Goal: Information Seeking & Learning: Find specific page/section

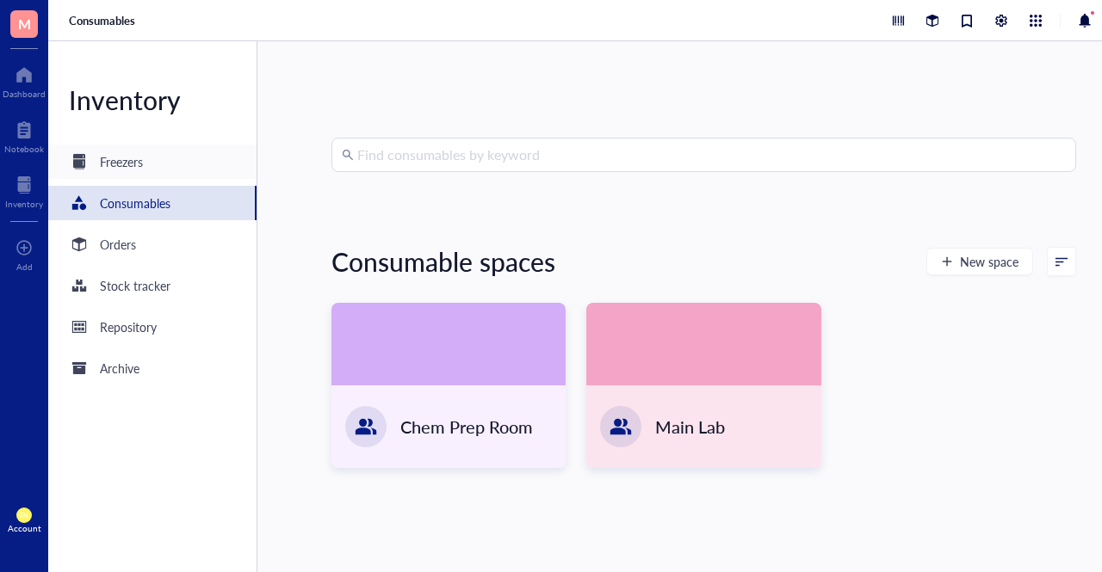
click at [95, 161] on div "Freezers" at bounding box center [106, 162] width 74 height 21
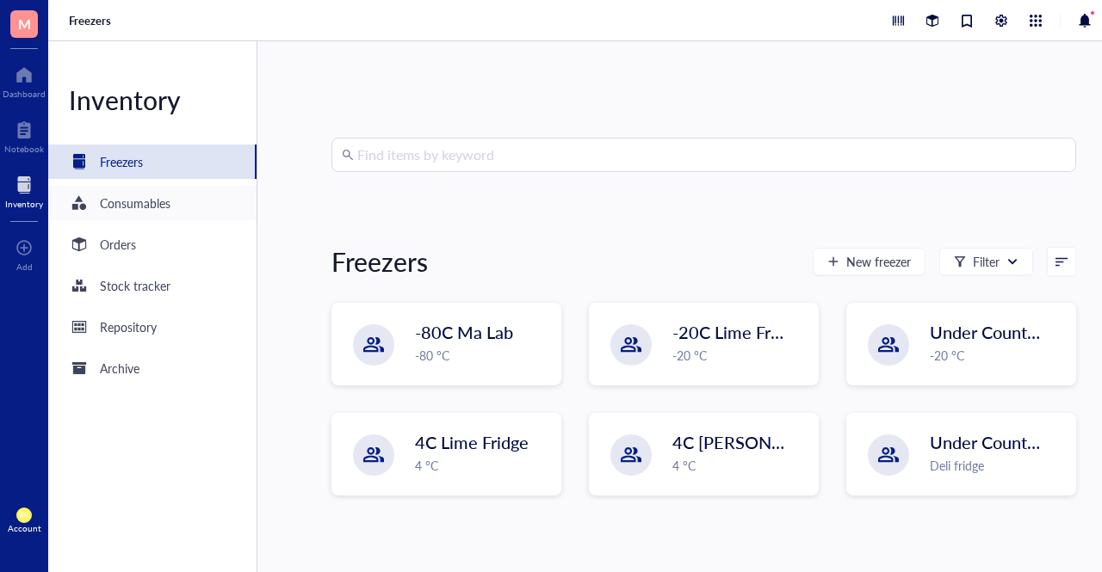
drag, startPoint x: 143, startPoint y: 210, endPoint x: 99, endPoint y: 206, distance: 44.1
click at [99, 206] on div "Consumables" at bounding box center [120, 203] width 102 height 21
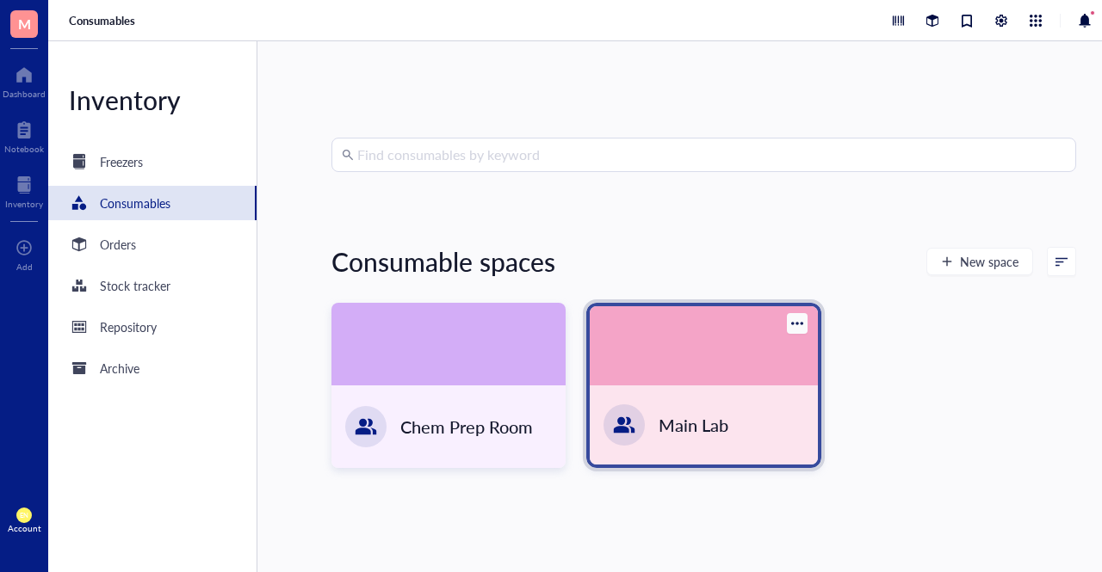
click at [671, 382] on div at bounding box center [703, 345] width 227 height 79
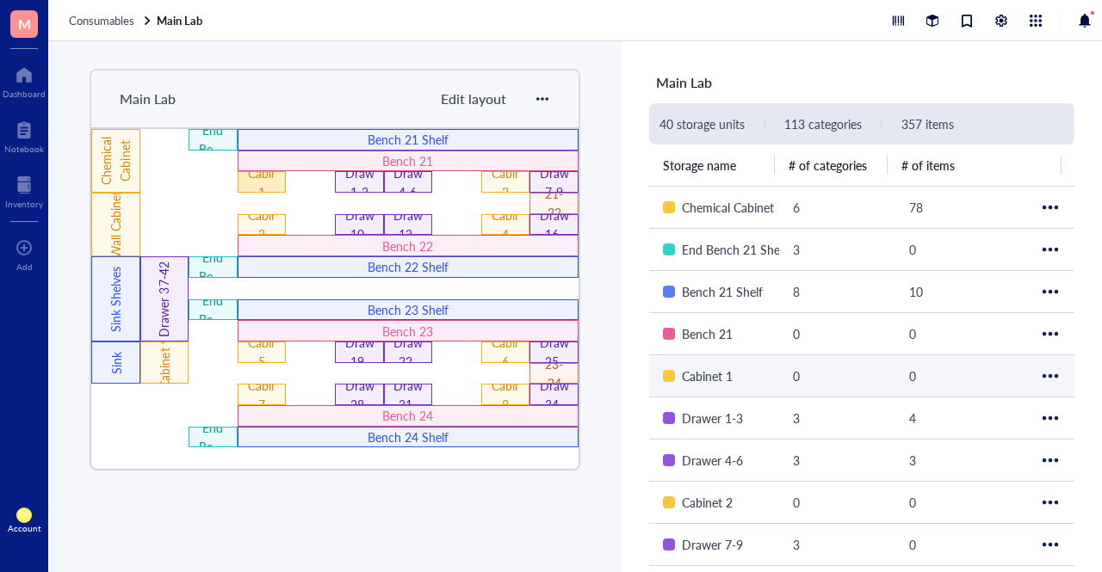
click at [260, 176] on div "Cabinet 1" at bounding box center [262, 183] width 28 height 38
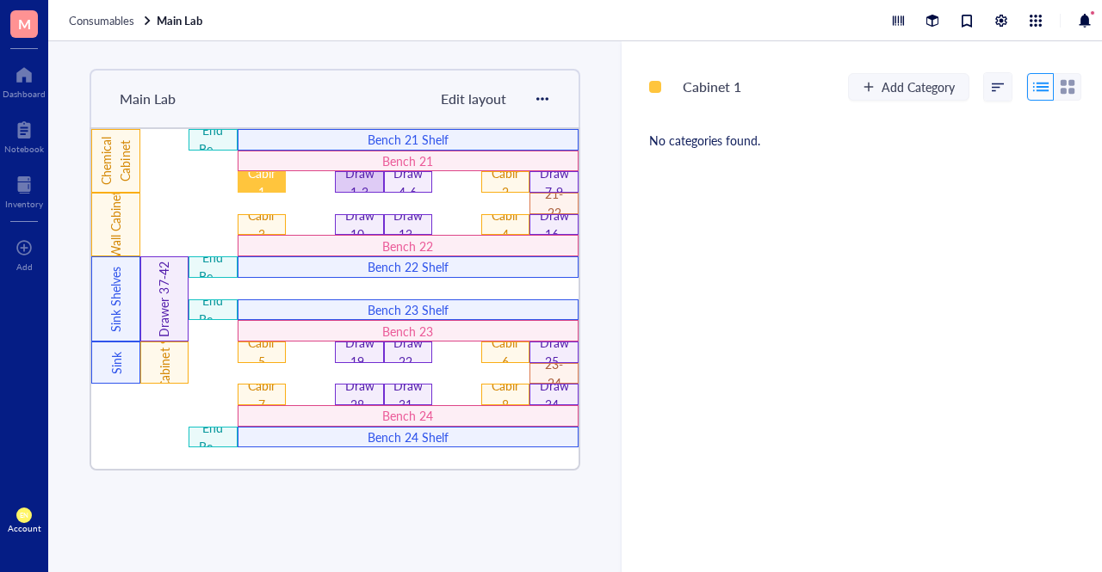
click at [336, 184] on div "Drawer 1-3" at bounding box center [359, 182] width 49 height 22
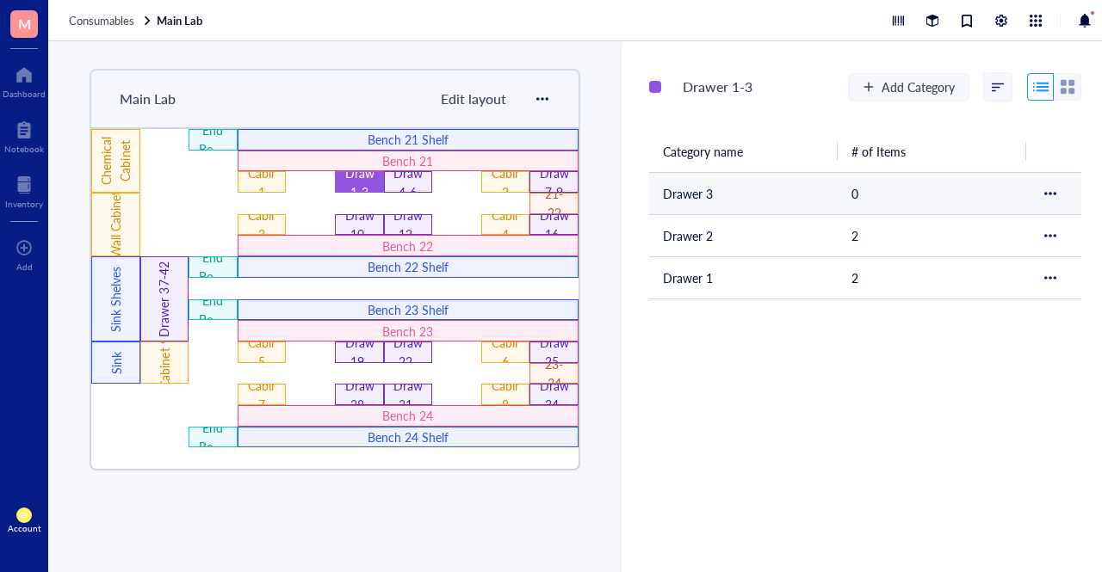
click at [749, 201] on td "Drawer 3" at bounding box center [743, 193] width 189 height 42
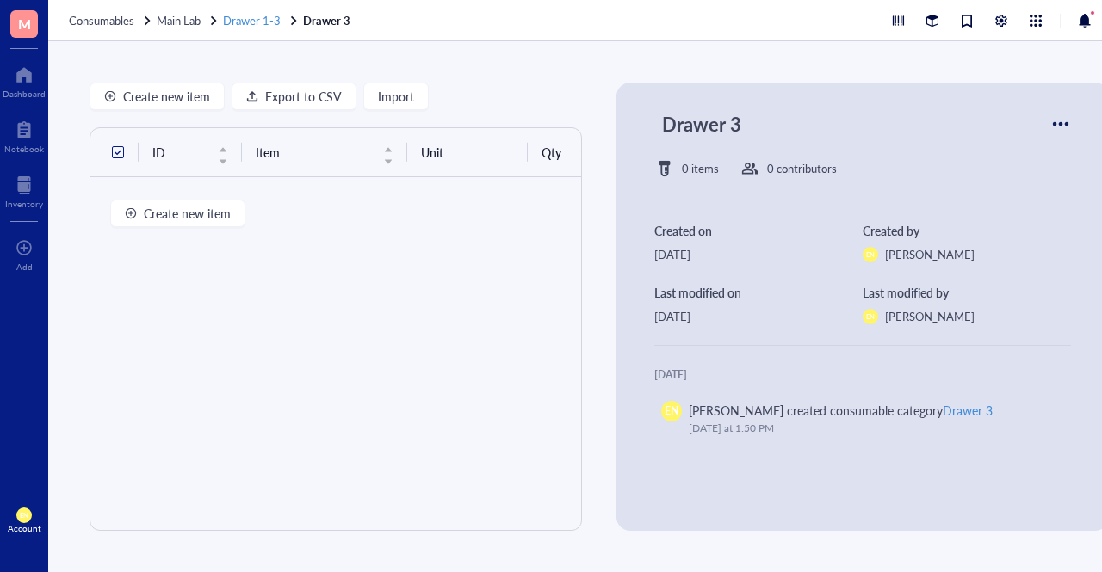
click at [251, 21] on span "Drawer 1-3" at bounding box center [252, 20] width 58 height 16
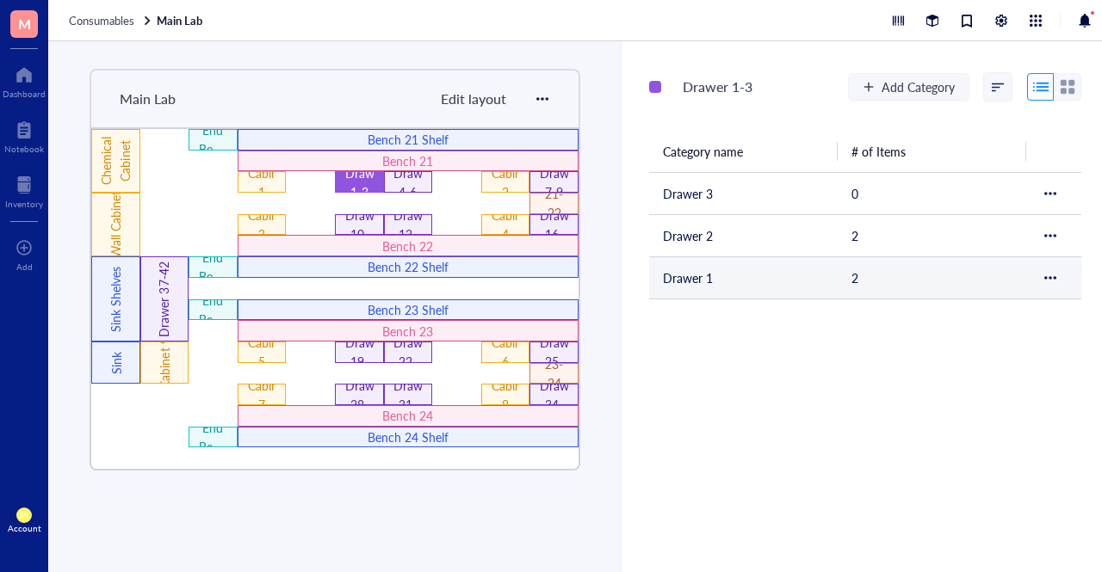
click at [690, 265] on td "Drawer 1" at bounding box center [743, 278] width 189 height 42
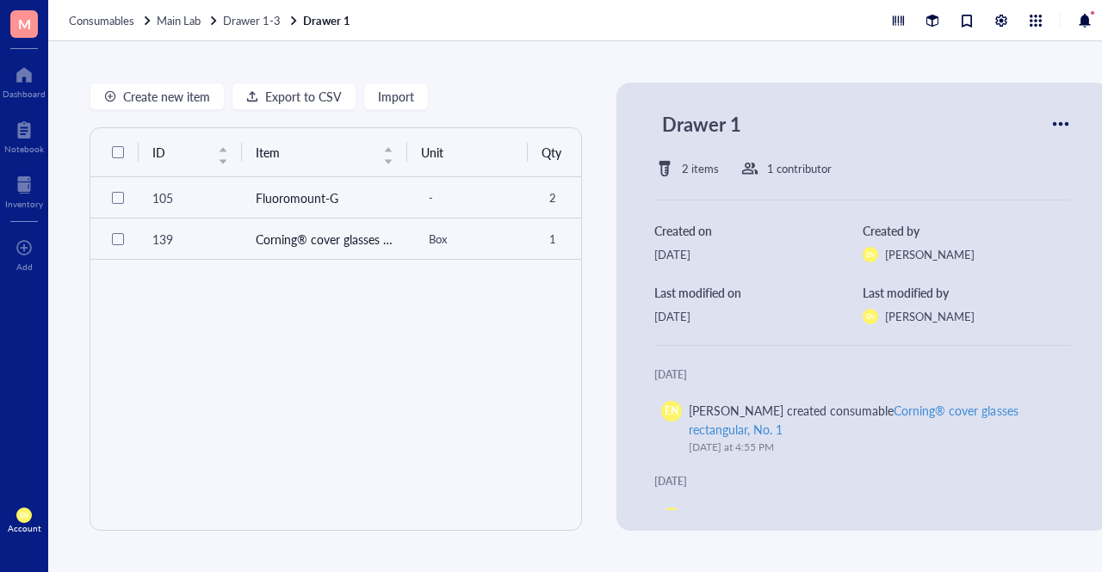
click at [100, 28] on div "Consumables Main Lab Drawer 1-3 Drawer 1" at bounding box center [599, 20] width 1102 height 41
click at [100, 22] on span "Consumables" at bounding box center [101, 20] width 65 height 16
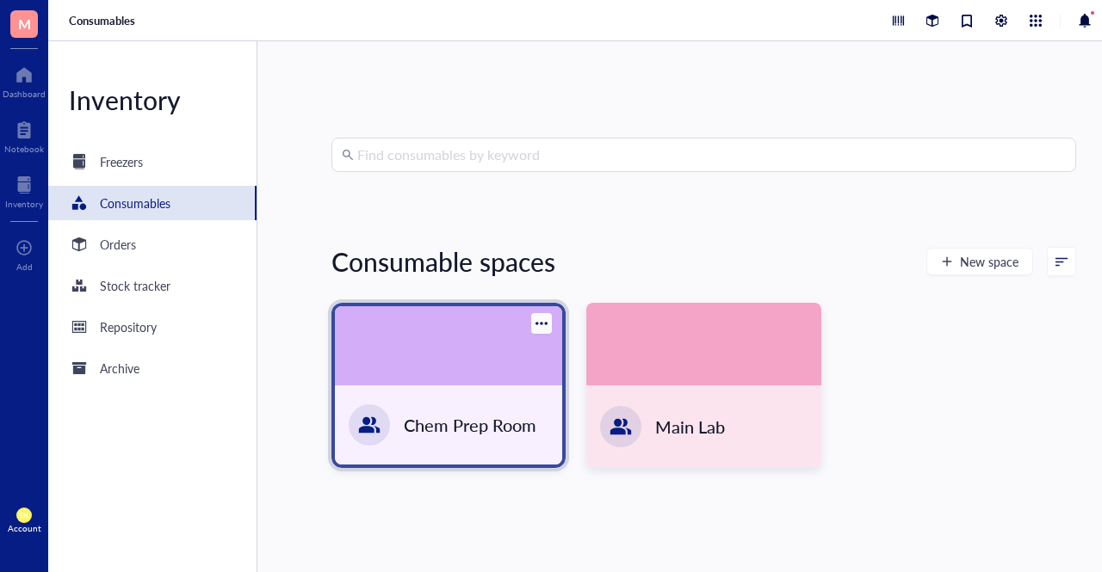
click at [450, 362] on div at bounding box center [448, 345] width 227 height 79
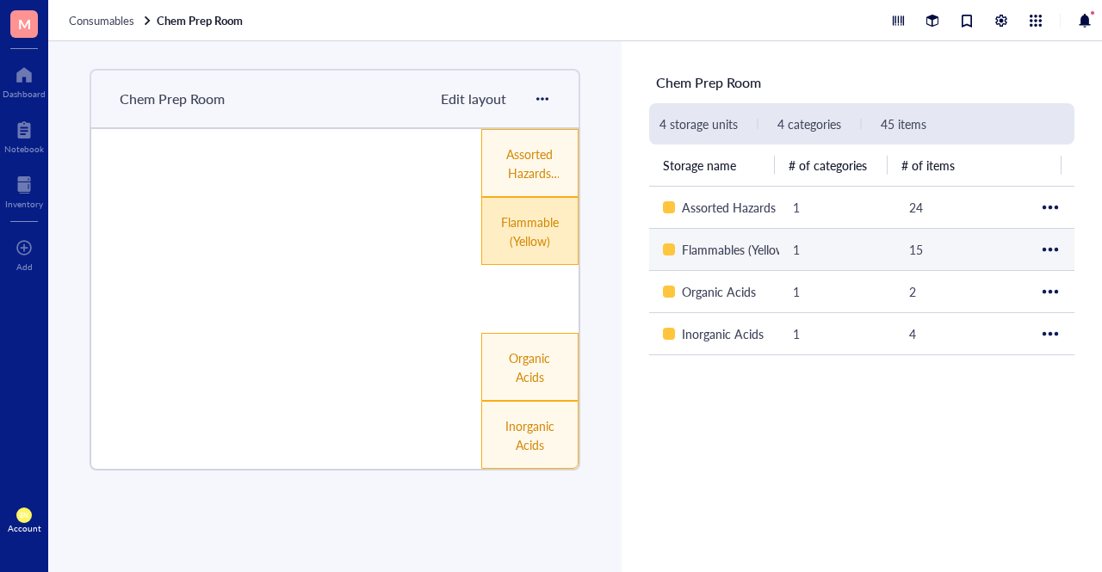
click at [518, 215] on div "Flammables (Yellow)" at bounding box center [530, 232] width 58 height 38
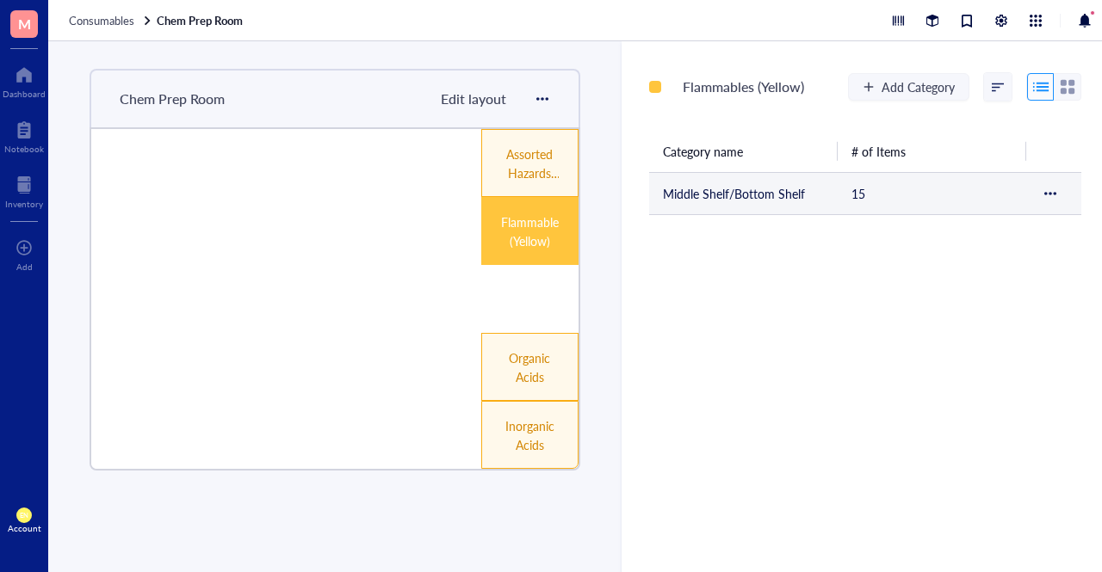
click at [727, 187] on td "Middle Shelf/Bottom Shelf" at bounding box center [743, 193] width 189 height 42
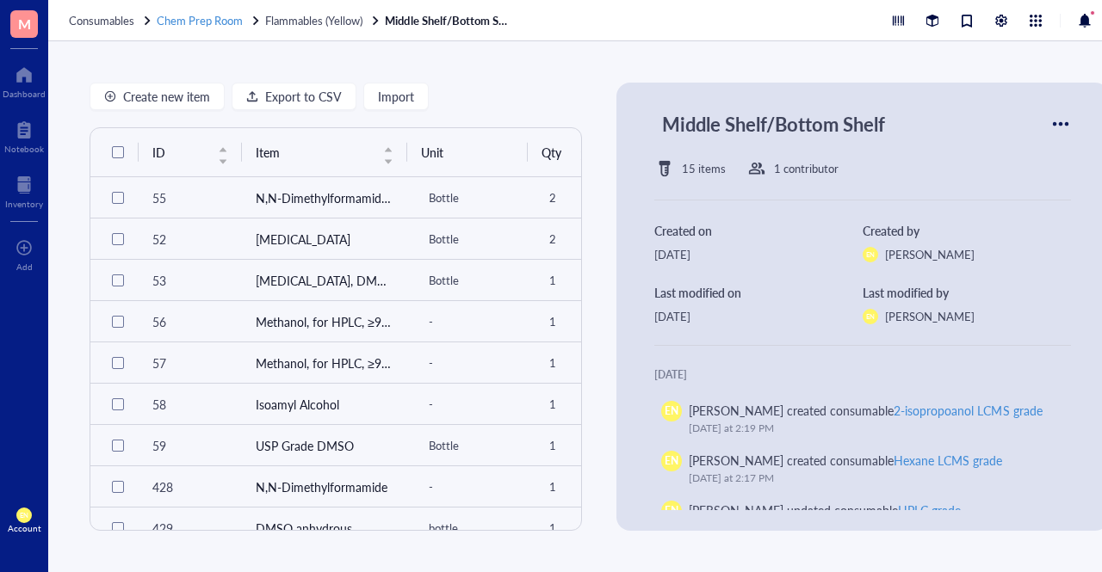
click at [179, 15] on span "Chem Prep Room" at bounding box center [200, 20] width 86 height 16
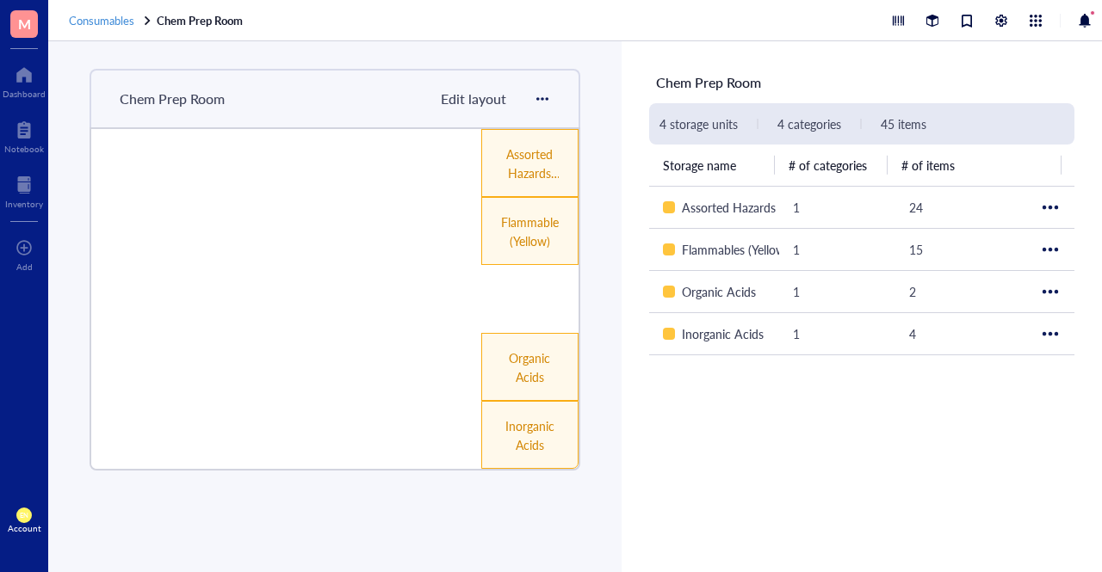
click at [122, 21] on span "Consumables" at bounding box center [101, 20] width 65 height 16
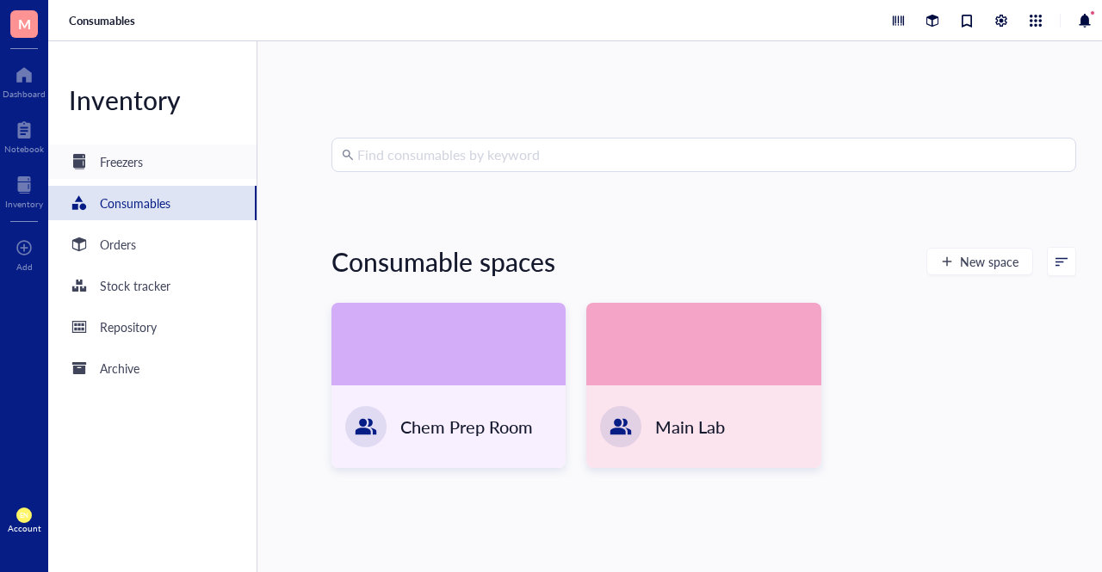
click at [164, 161] on div "Freezers" at bounding box center [152, 162] width 208 height 34
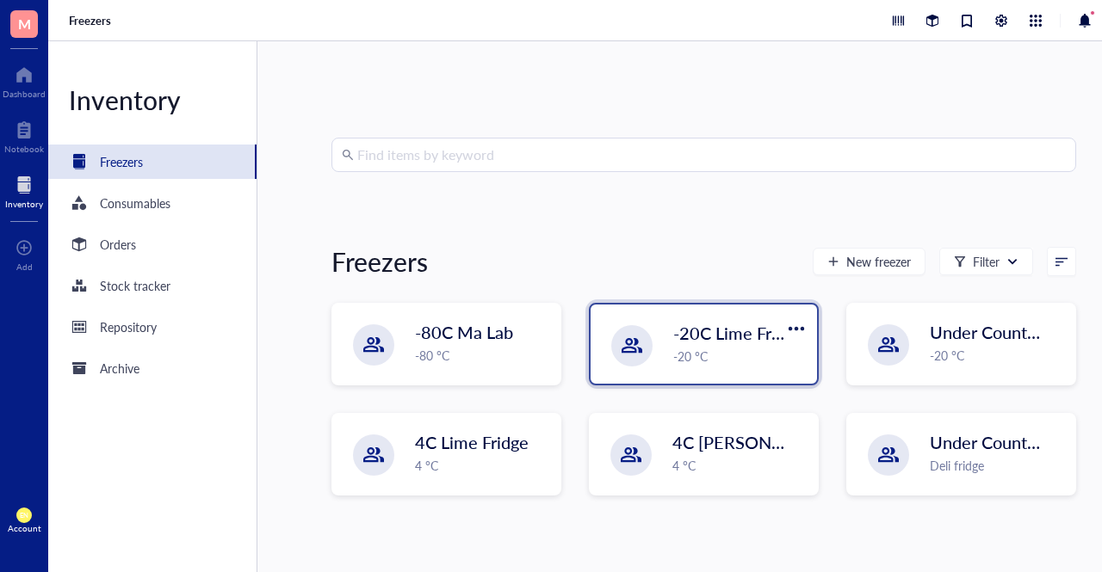
click at [713, 362] on div "-20 °C" at bounding box center [739, 356] width 133 height 19
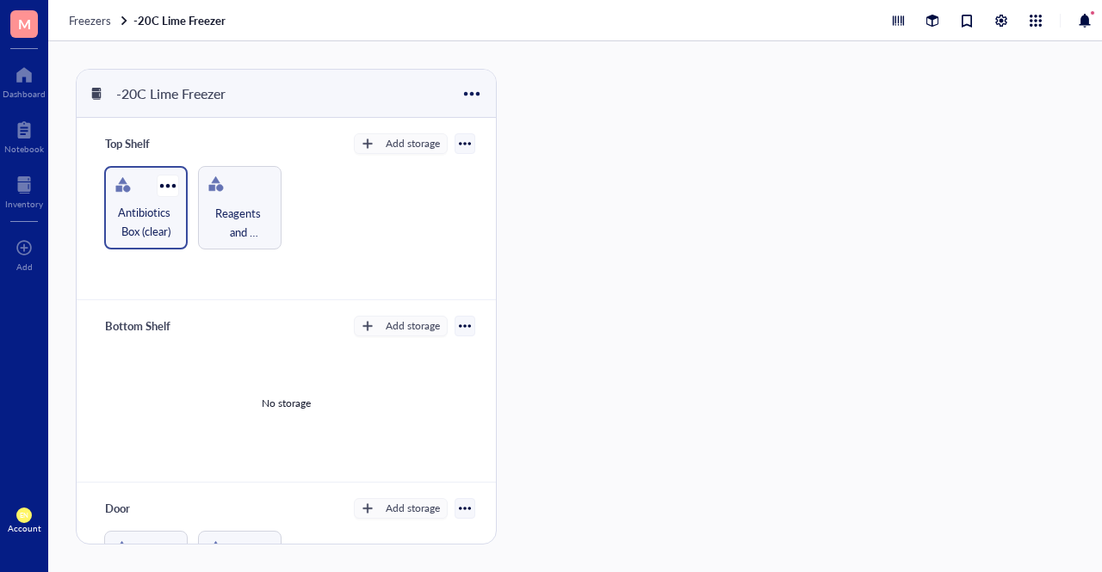
click at [140, 192] on div "Antibiotics Box (clear)" at bounding box center [146, 208] width 84 height 84
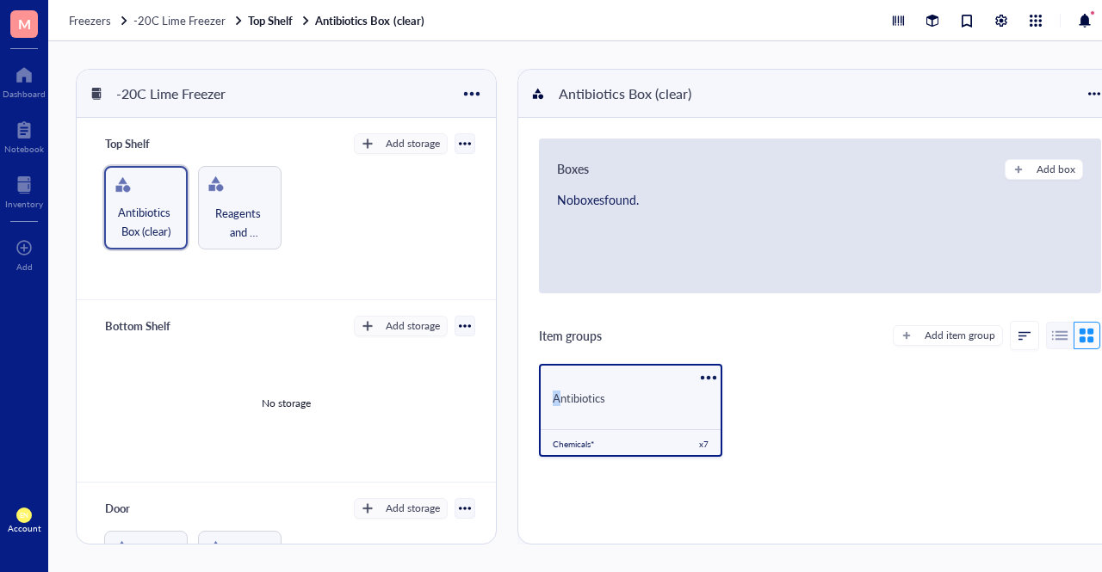
drag, startPoint x: 585, startPoint y: 399, endPoint x: 556, endPoint y: 405, distance: 30.1
click at [556, 405] on div "Antibiotics" at bounding box center [630, 396] width 182 height 33
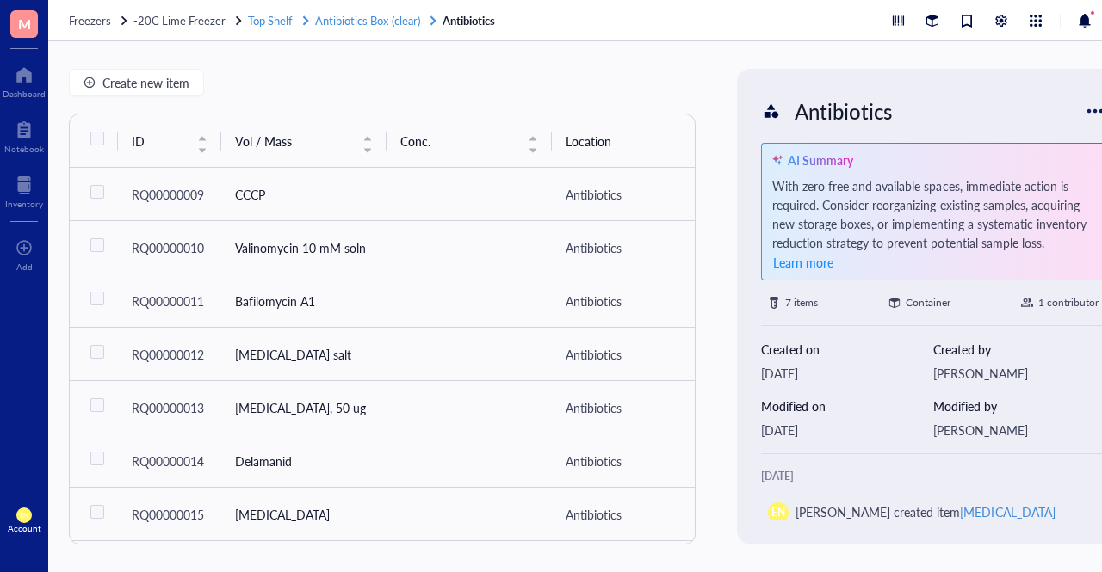
click at [361, 20] on span "Antibiotics Box (clear)" at bounding box center [367, 20] width 104 height 16
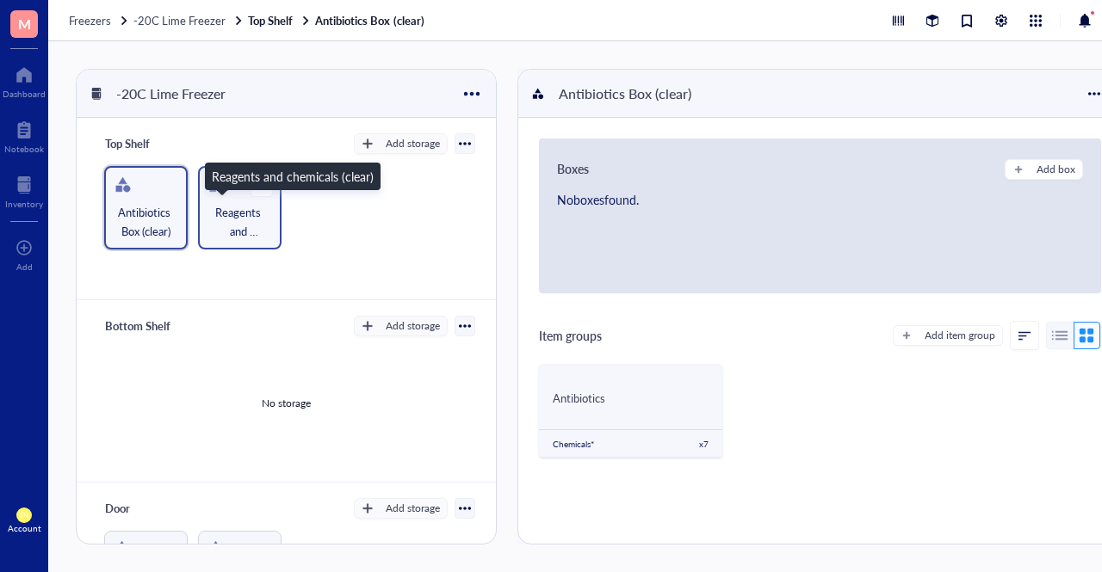
click at [216, 216] on span "Reagents and chemicals (clear)" at bounding box center [240, 222] width 66 height 38
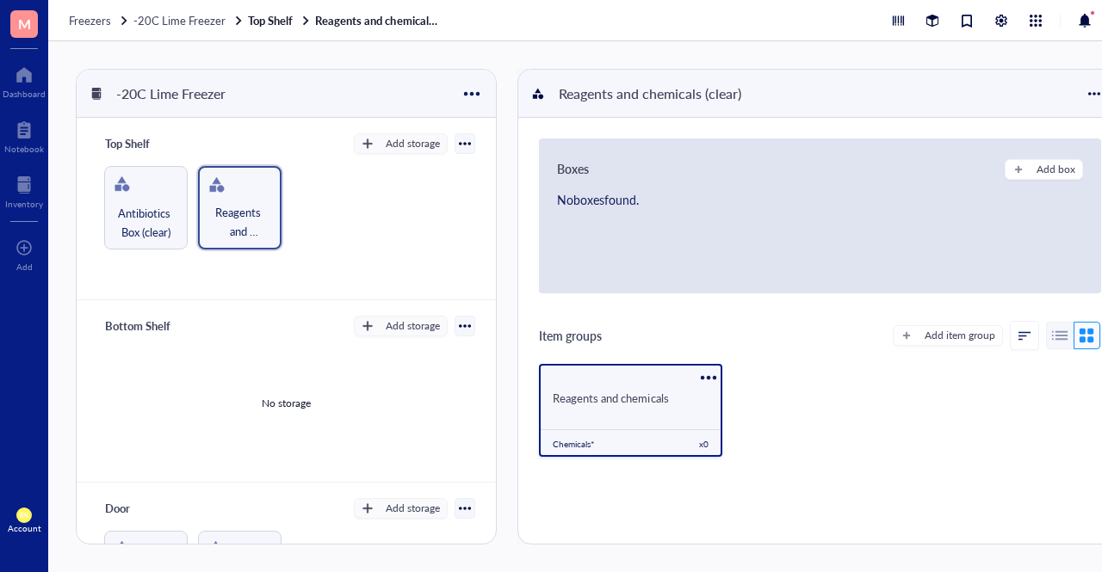
click at [637, 414] on div "Reagents and chemicals Chemicals* x 0" at bounding box center [630, 410] width 182 height 93
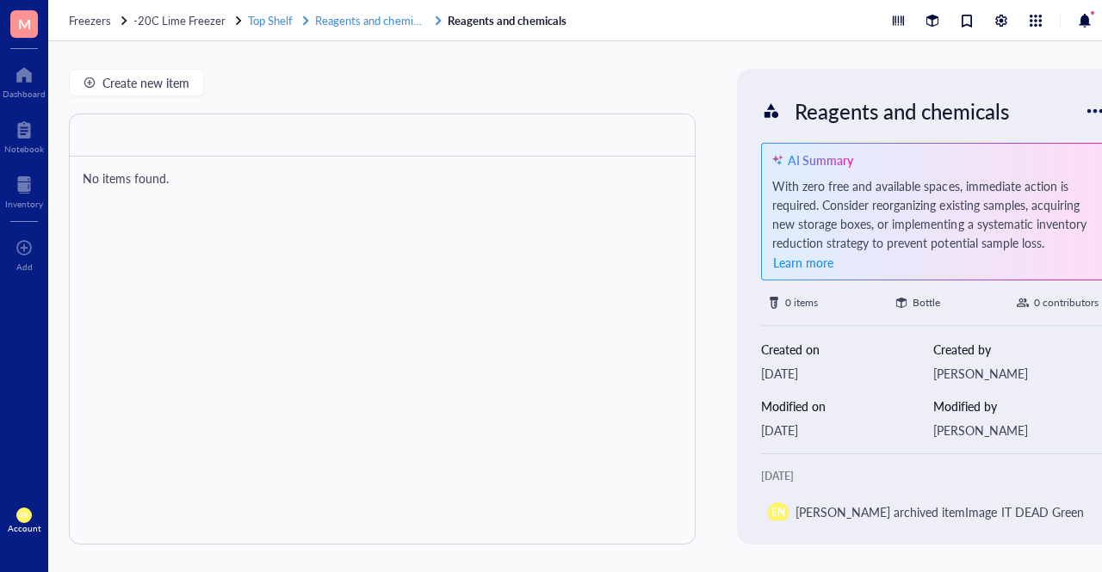
click at [331, 18] on span "Reagents and chemicals (clear)" at bounding box center [388, 20] width 146 height 16
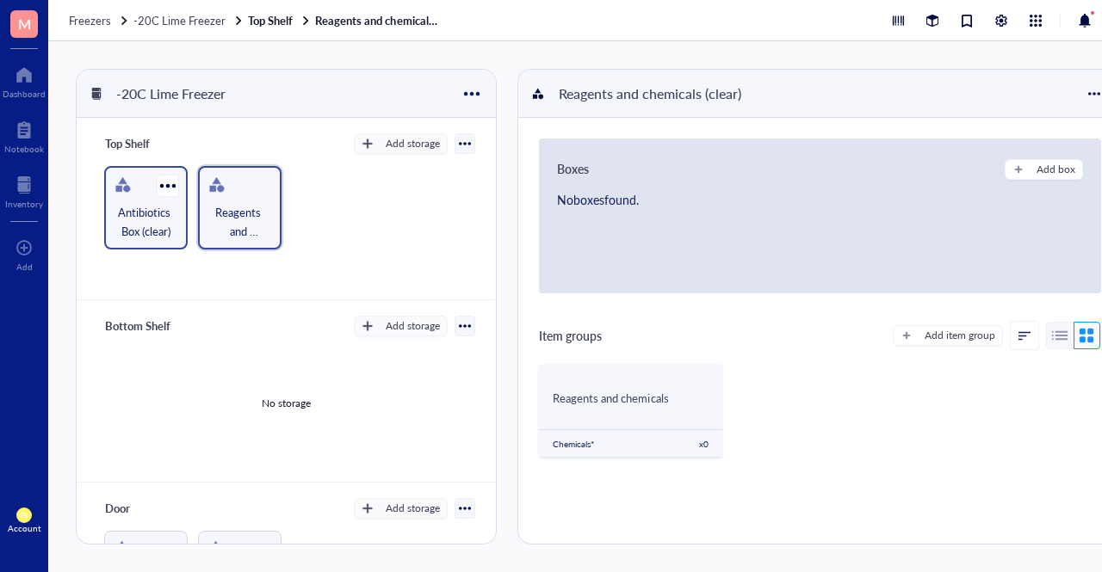
click at [155, 229] on span "Antibiotics Box (clear)" at bounding box center [146, 222] width 66 height 38
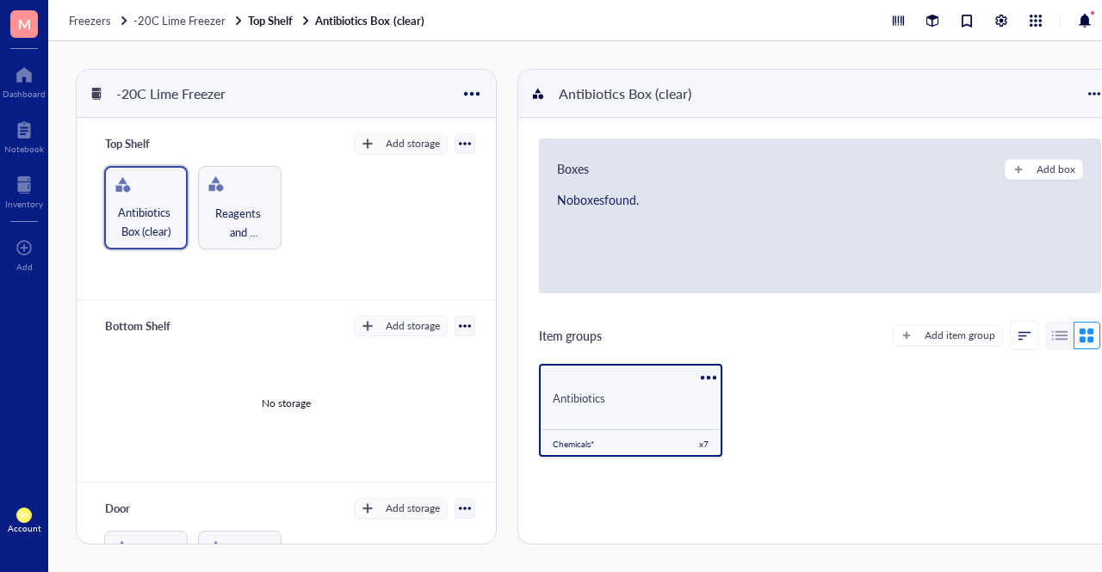
click at [581, 396] on span "Antibiotics" at bounding box center [579, 398] width 53 height 16
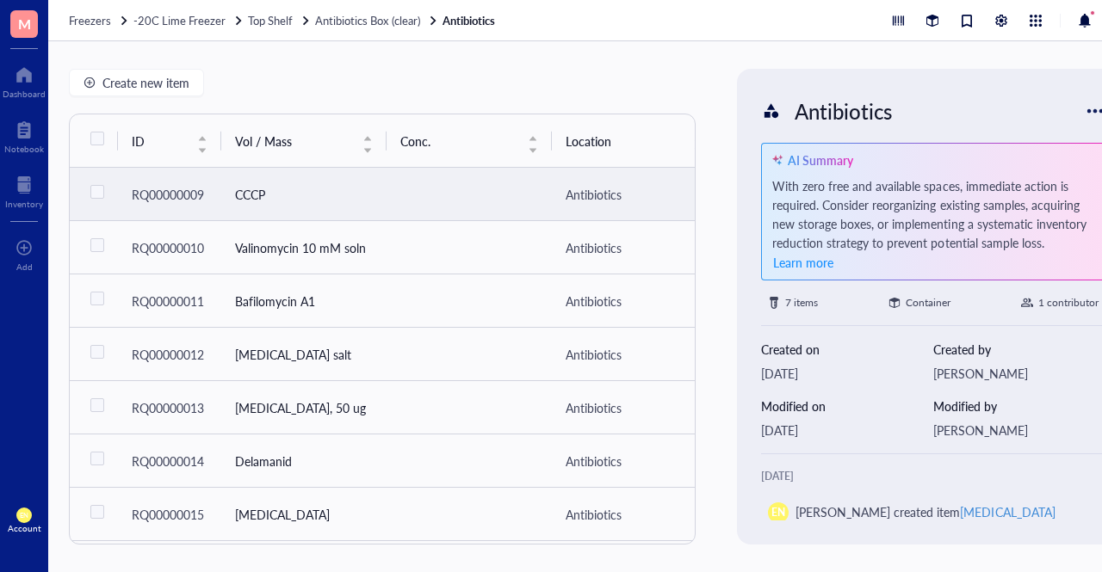
scroll to position [16, 0]
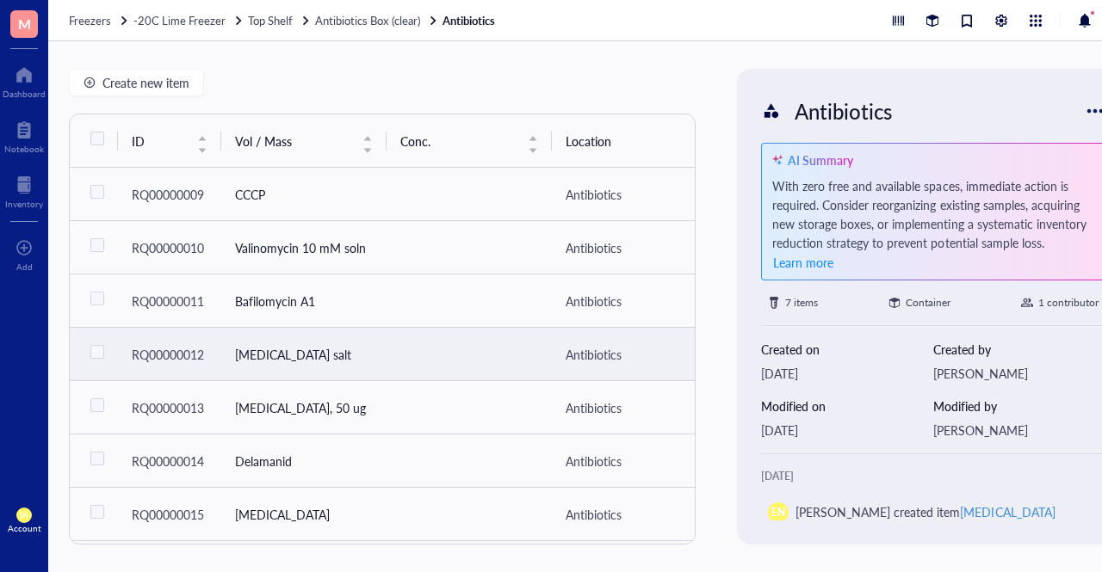
click at [294, 333] on td "[MEDICAL_DATA] salt" at bounding box center [303, 354] width 165 height 53
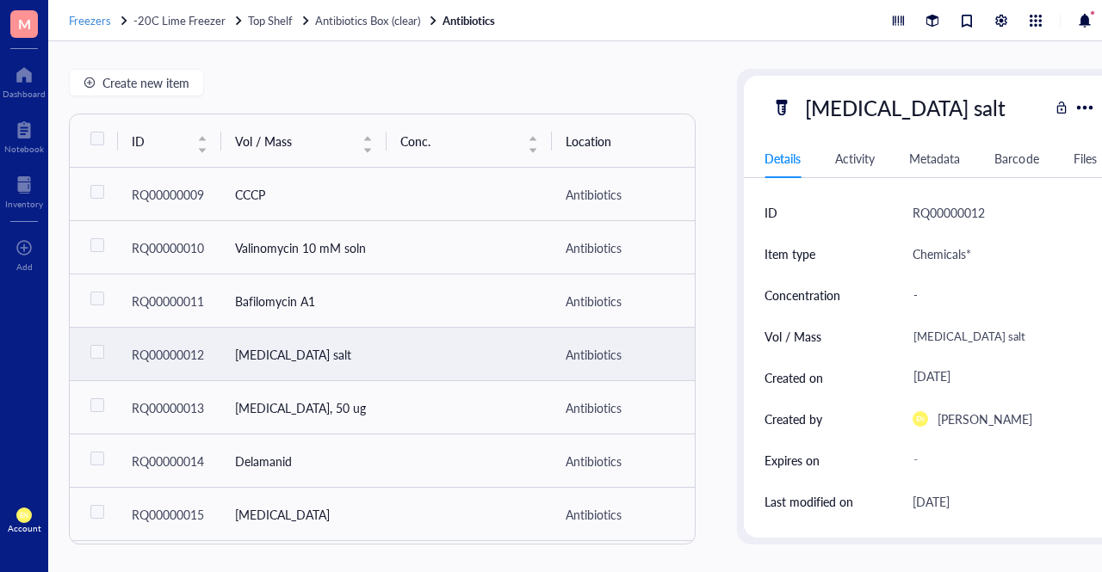
click at [96, 23] on span "Freezers" at bounding box center [90, 20] width 42 height 16
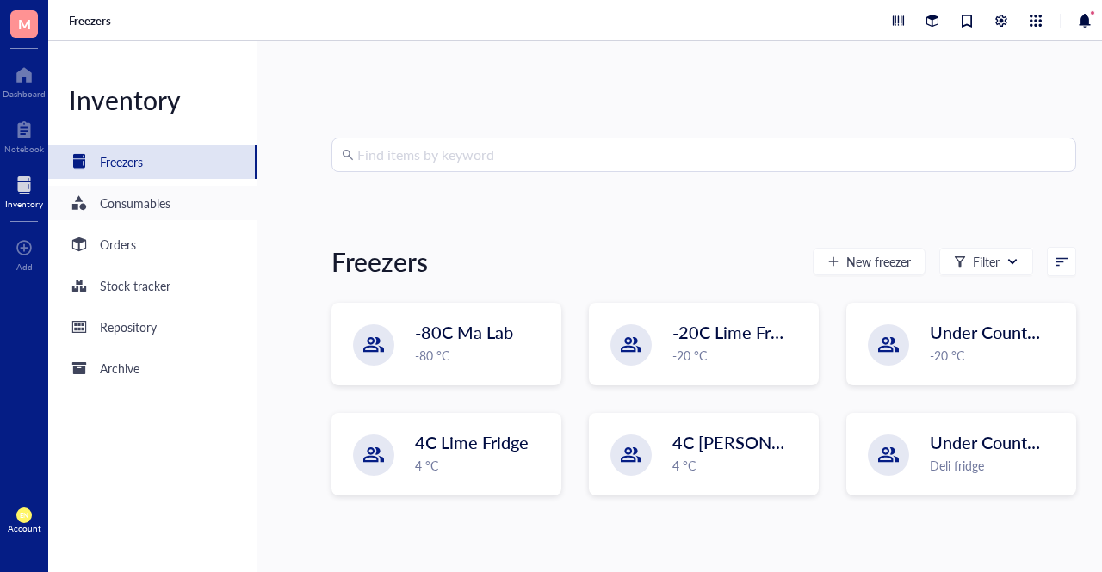
click at [149, 205] on div "Consumables" at bounding box center [135, 203] width 71 height 19
